Goal: Task Accomplishment & Management: Use online tool/utility

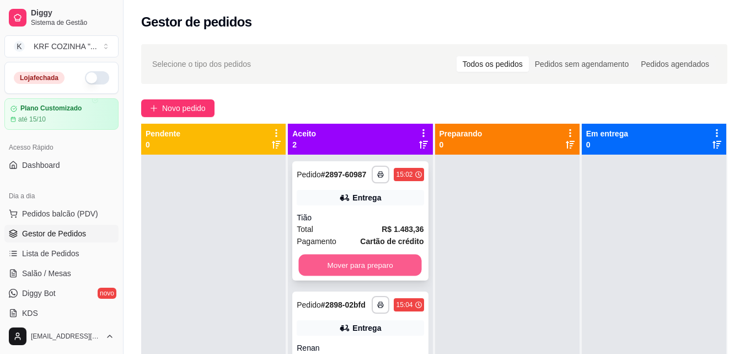
click at [337, 269] on button "Mover para preparo" at bounding box center [360, 265] width 123 height 22
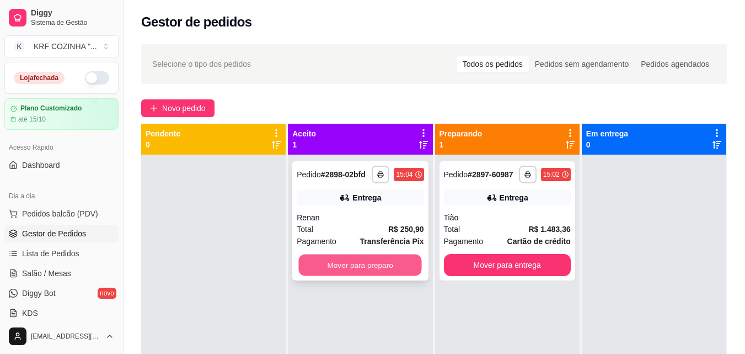
click at [355, 260] on button "Mover para preparo" at bounding box center [360, 265] width 123 height 22
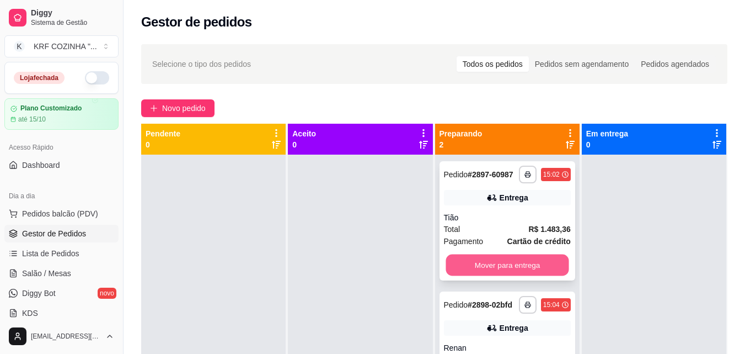
click at [503, 263] on button "Mover para entrega" at bounding box center [507, 265] width 123 height 22
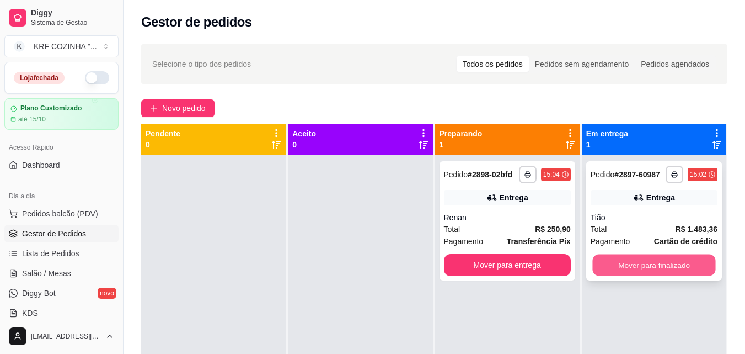
click at [654, 262] on button "Mover para finalizado" at bounding box center [653, 265] width 123 height 22
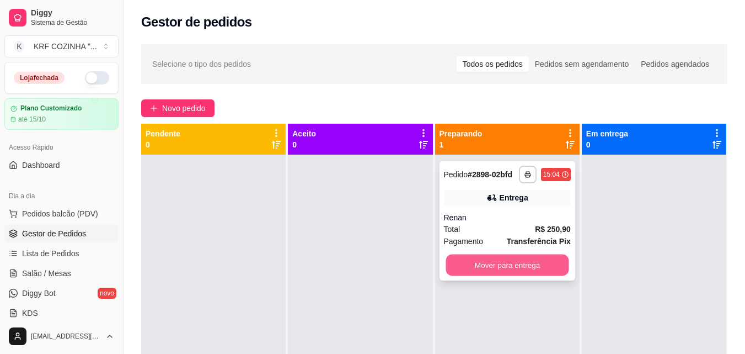
click at [504, 263] on button "Mover para entrega" at bounding box center [507, 265] width 123 height 22
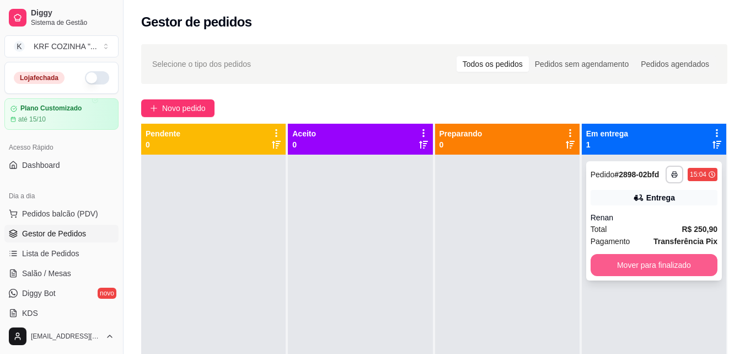
click at [644, 263] on button "Mover para finalizado" at bounding box center [654, 265] width 127 height 22
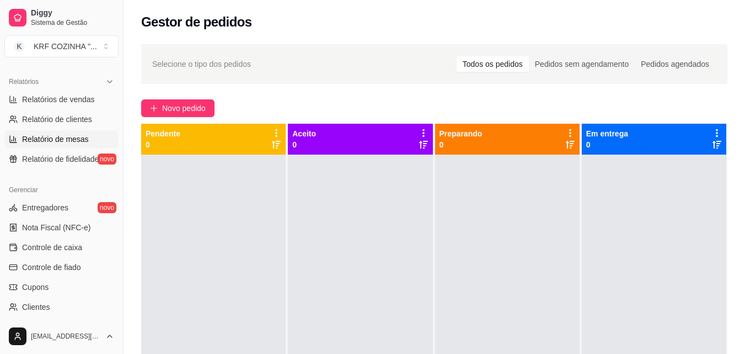
scroll to position [331, 0]
click at [79, 94] on span "Relatórios de vendas" at bounding box center [58, 98] width 73 height 11
select select "ALL"
select select "0"
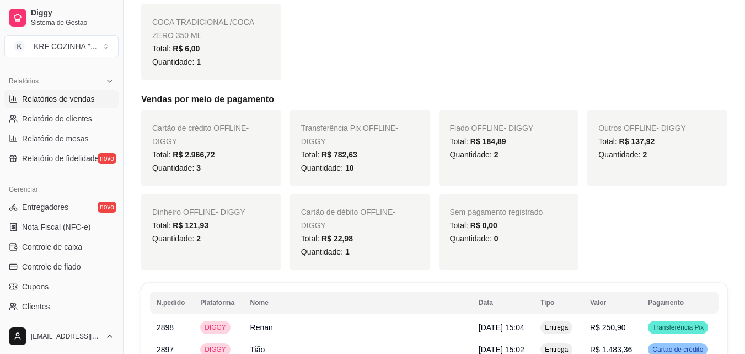
scroll to position [110, 0]
